Goal: Information Seeking & Learning: Learn about a topic

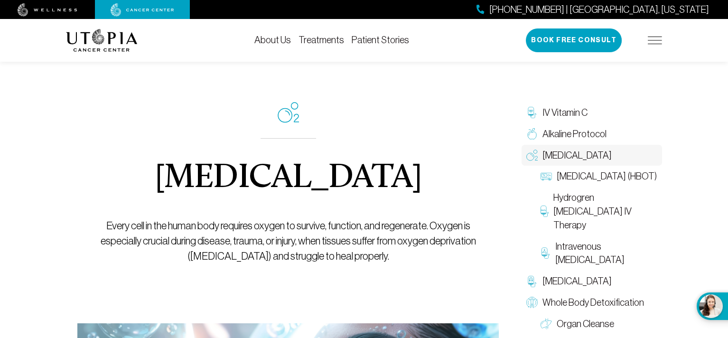
click at [325, 40] on link "Treatments" at bounding box center [321, 40] width 46 height 10
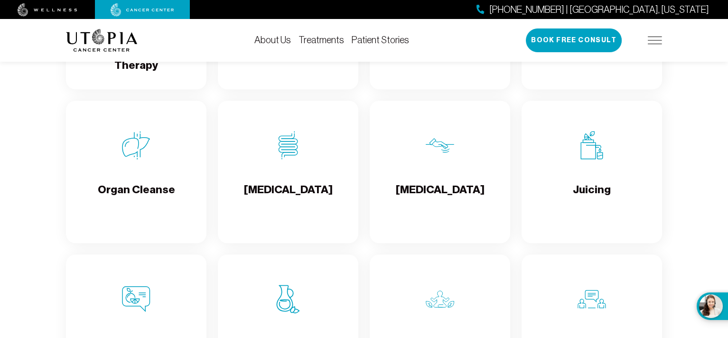
scroll to position [1138, 0]
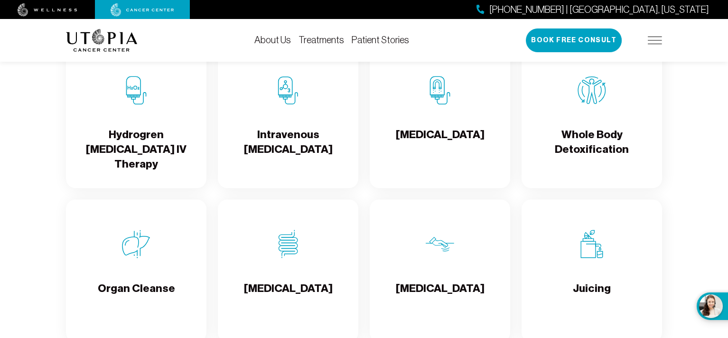
click at [597, 157] on h4 "Whole Body Detoxification" at bounding box center [591, 142] width 125 height 31
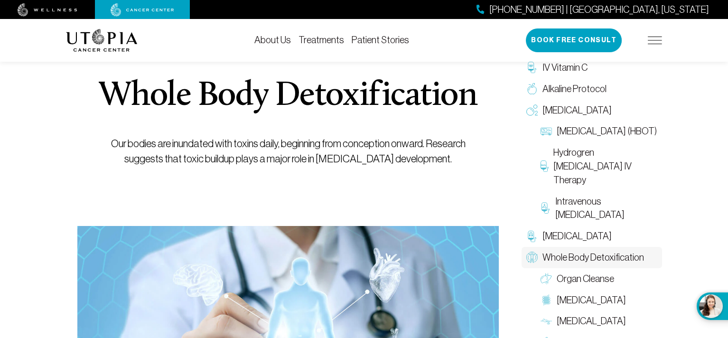
scroll to position [95, 0]
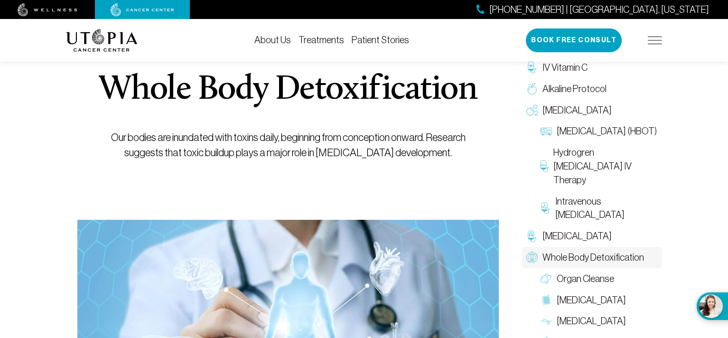
click at [88, 39] on img at bounding box center [102, 40] width 72 height 23
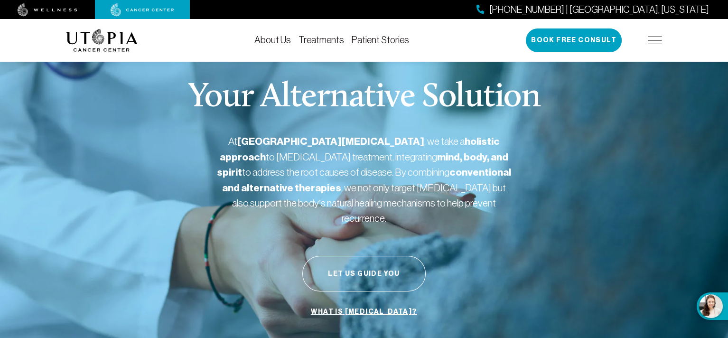
click at [47, 3] on img at bounding box center [48, 9] width 60 height 13
click at [329, 42] on link "Treatments" at bounding box center [321, 40] width 46 height 10
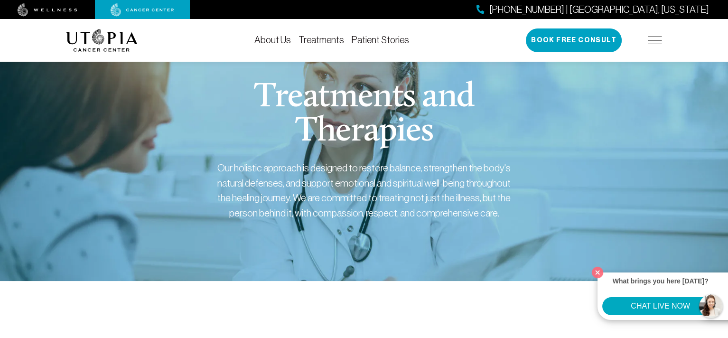
click at [330, 41] on link "Treatments" at bounding box center [321, 40] width 46 height 10
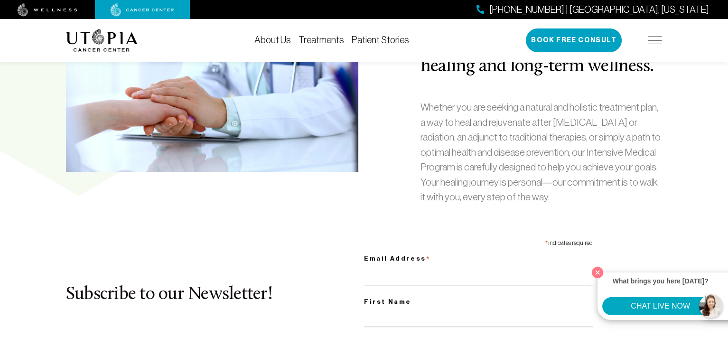
scroll to position [664, 0]
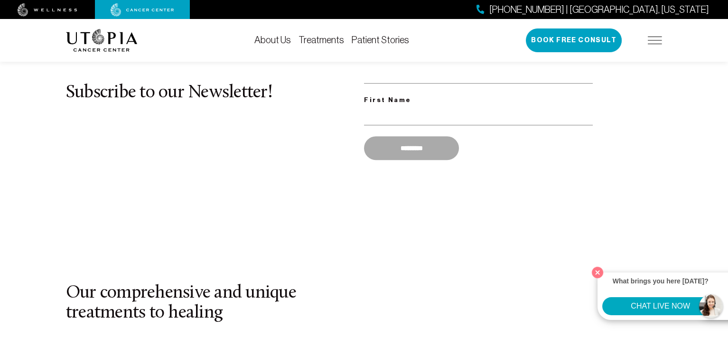
click at [274, 38] on link "About Us" at bounding box center [272, 40] width 37 height 10
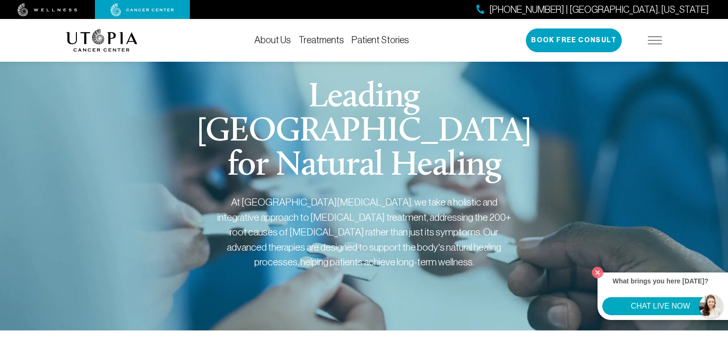
click at [320, 38] on link "Treatments" at bounding box center [321, 40] width 46 height 10
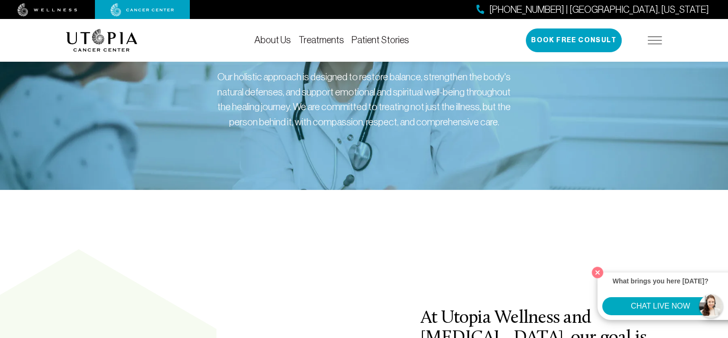
scroll to position [95, 0]
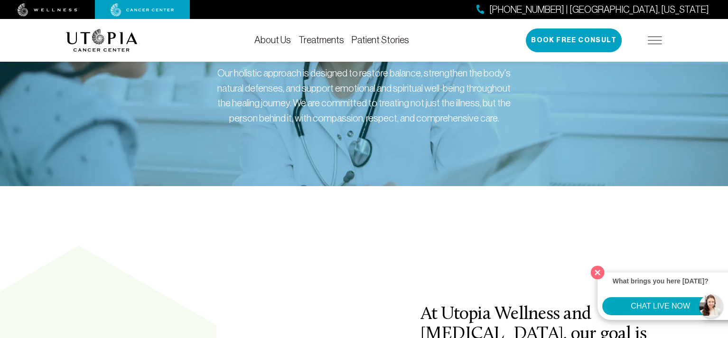
click at [597, 270] on button "Close" at bounding box center [597, 271] width 19 height 19
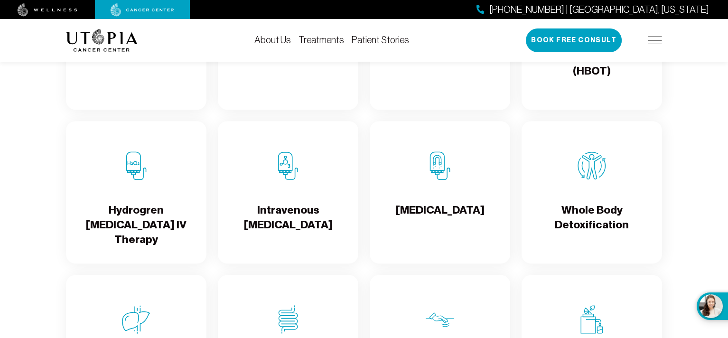
scroll to position [1091, 0]
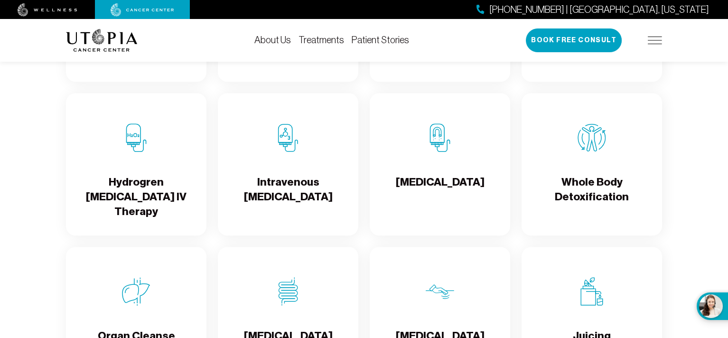
click at [300, 203] on h4 "Intravenous [MEDICAL_DATA]" at bounding box center [287, 190] width 125 height 31
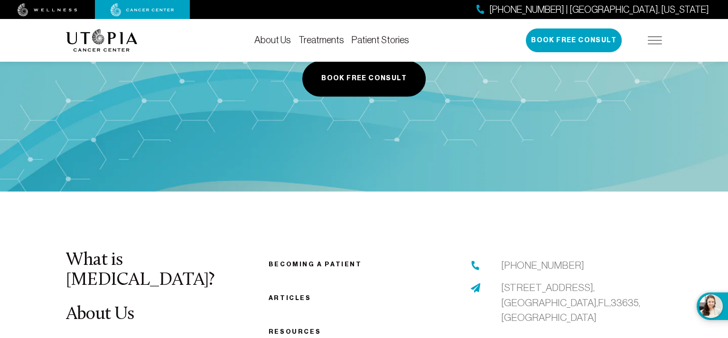
scroll to position [2466, 0]
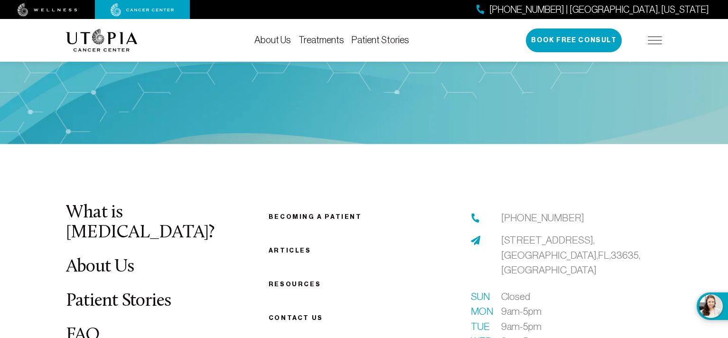
click at [539, 234] on span "[STREET_ADDRESS]" at bounding box center [570, 254] width 139 height 41
